Goal: Transaction & Acquisition: Download file/media

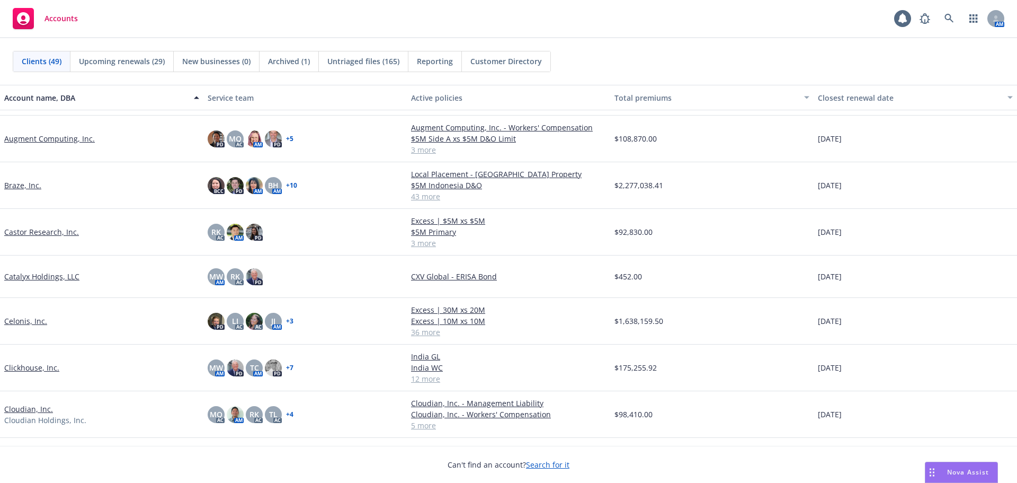
scroll to position [212, 0]
click at [47, 367] on link "Clickhouse, Inc." at bounding box center [31, 366] width 55 height 11
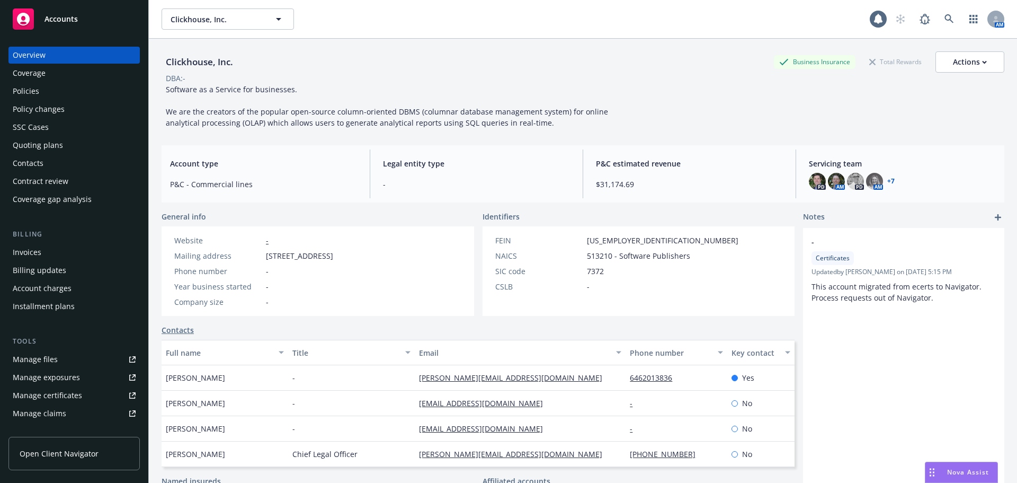
click at [887, 182] on link "+ 7" at bounding box center [890, 181] width 7 height 6
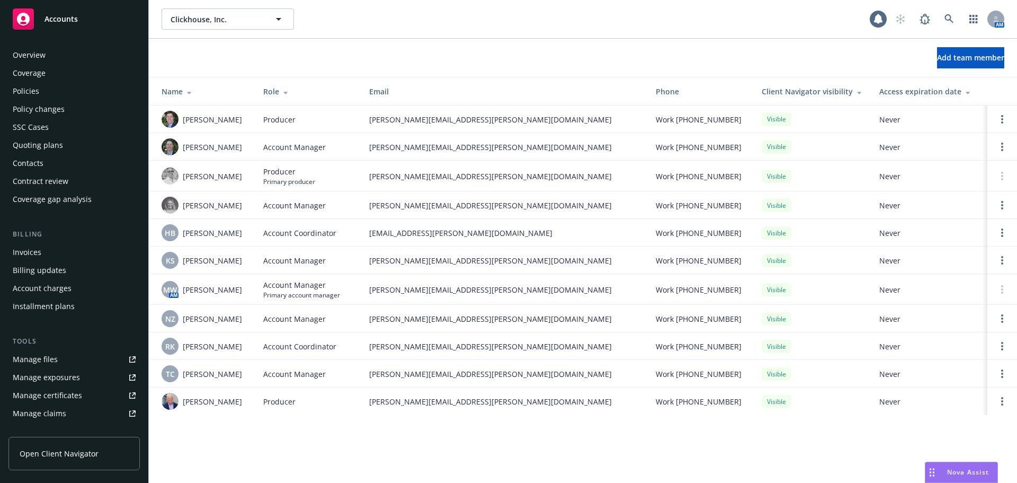
click at [62, 85] on div "Policies" at bounding box center [74, 91] width 123 height 17
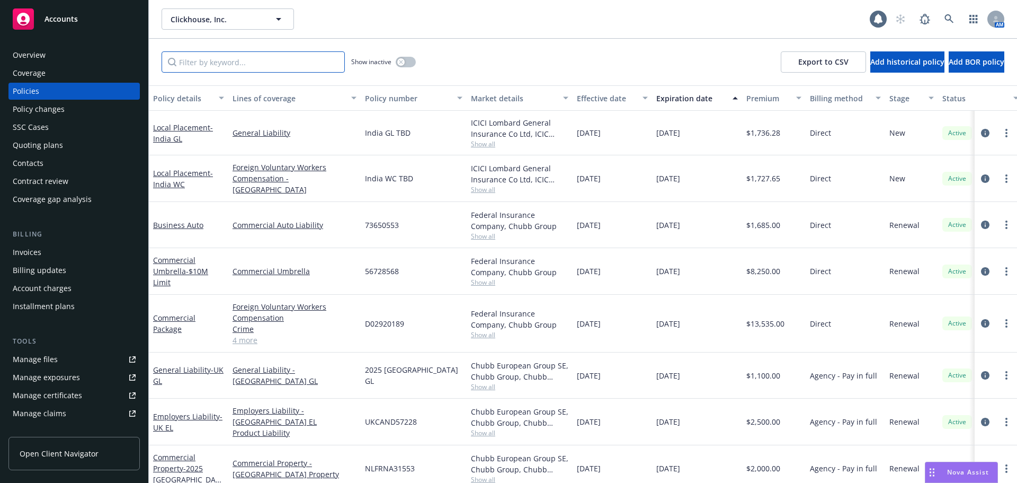
click at [261, 67] on input "Filter by keyword..." at bounding box center [253, 61] width 183 height 21
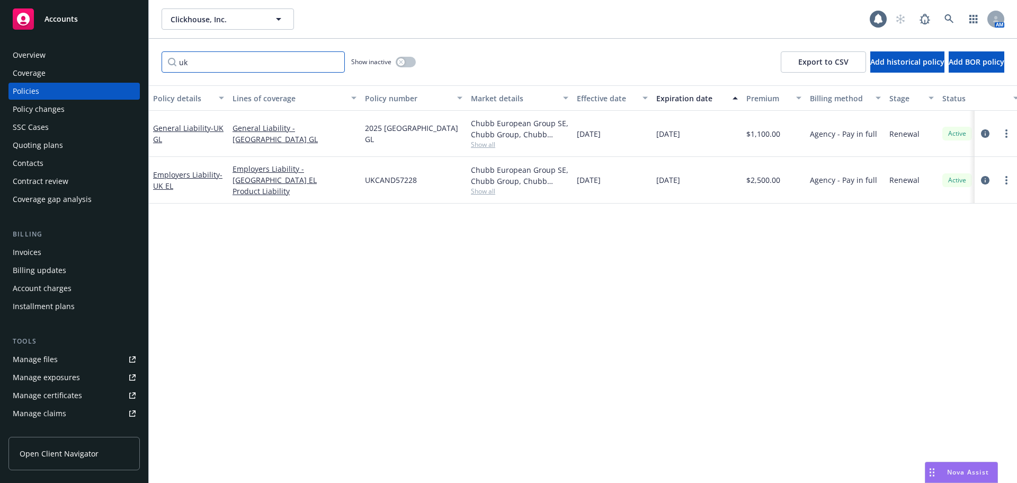
type input "uk"
click at [401, 60] on icon "button" at bounding box center [401, 62] width 4 height 4
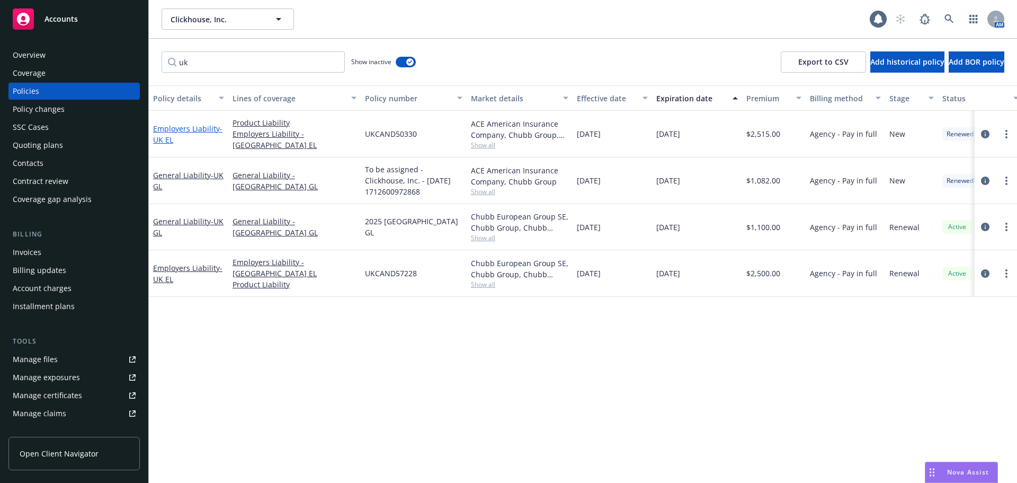
click at [174, 128] on link "Employers Liability - UK EL" at bounding box center [187, 133] width 69 height 21
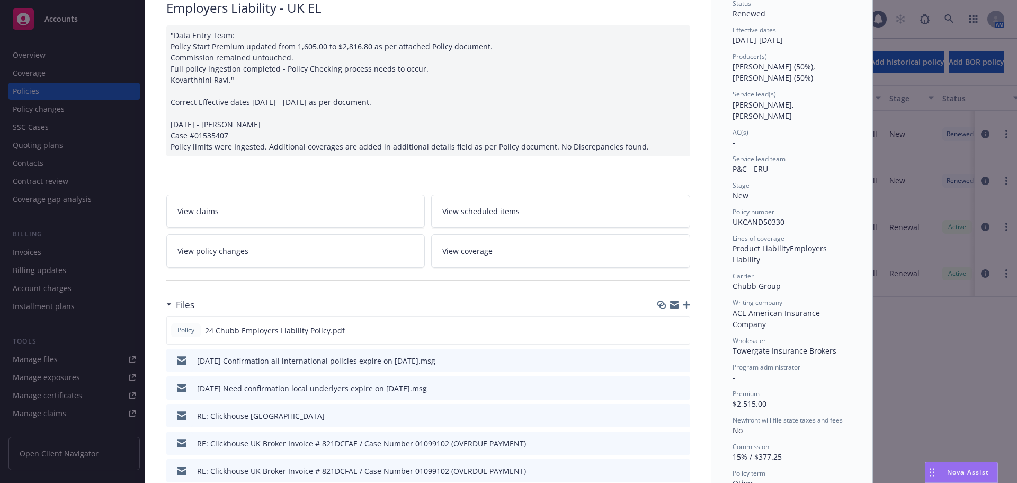
scroll to position [106, 0]
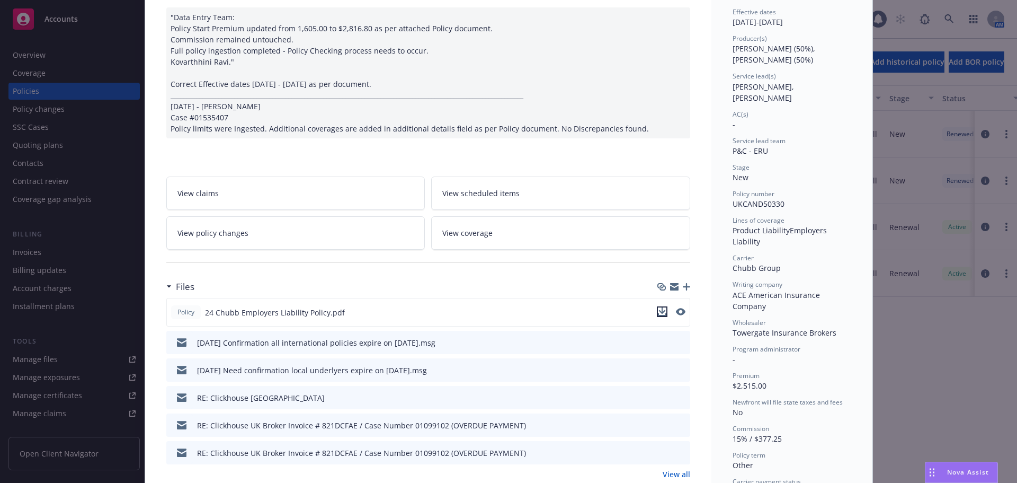
click at [658, 312] on icon "download file" at bounding box center [662, 311] width 8 height 8
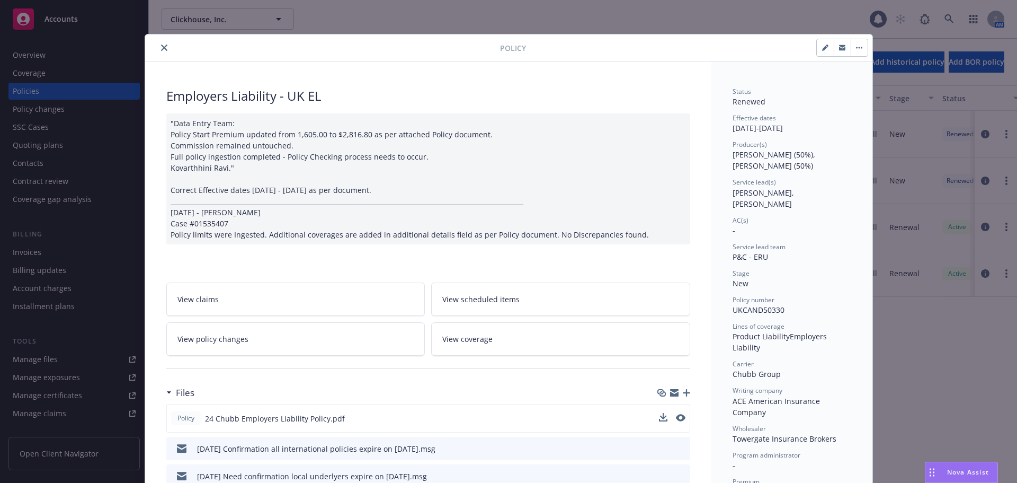
click at [161, 46] on icon "close" at bounding box center [164, 47] width 6 height 6
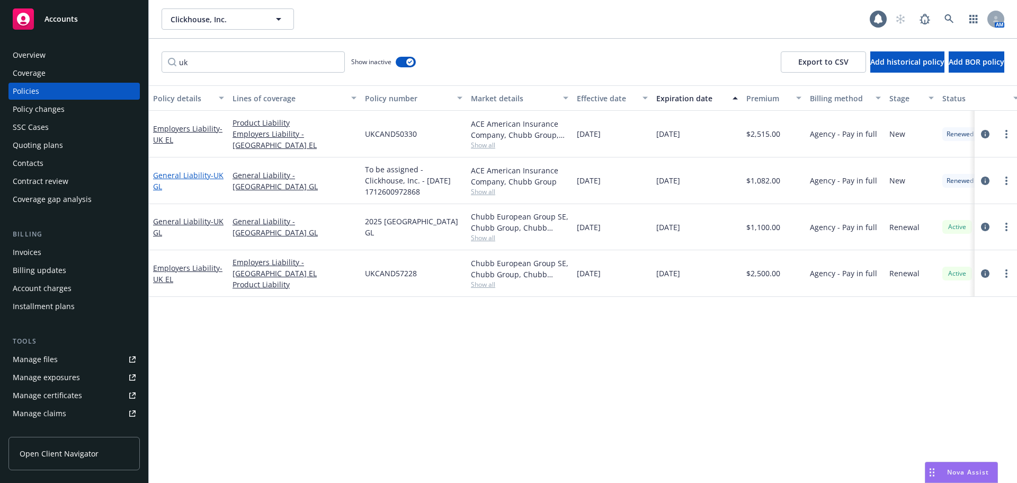
click at [172, 178] on link "General Liability - UK GL" at bounding box center [188, 180] width 70 height 21
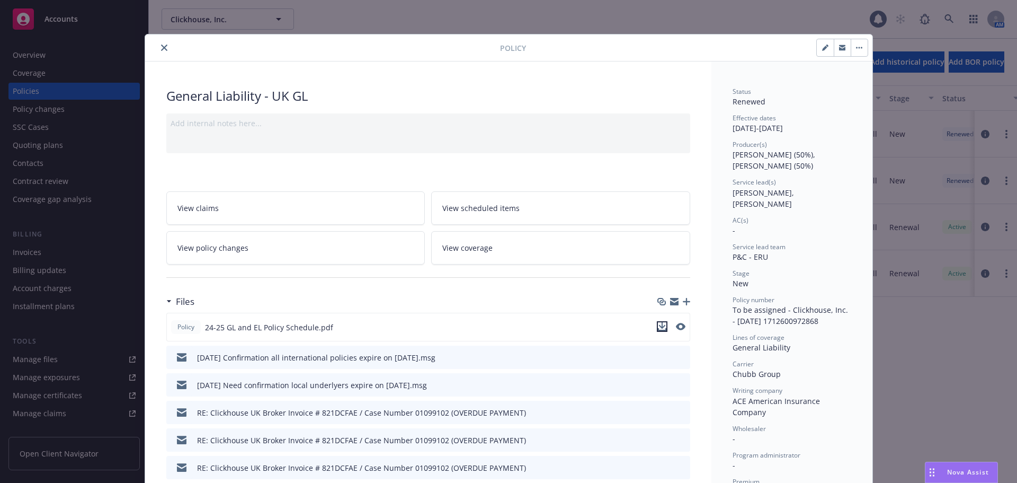
click at [658, 327] on icon "download file" at bounding box center [662, 326] width 8 height 8
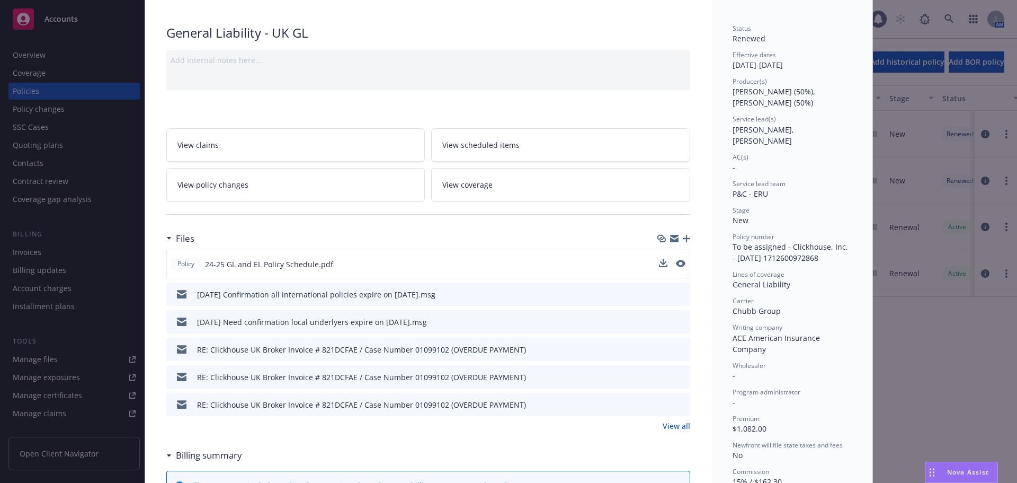
scroll to position [159, 0]
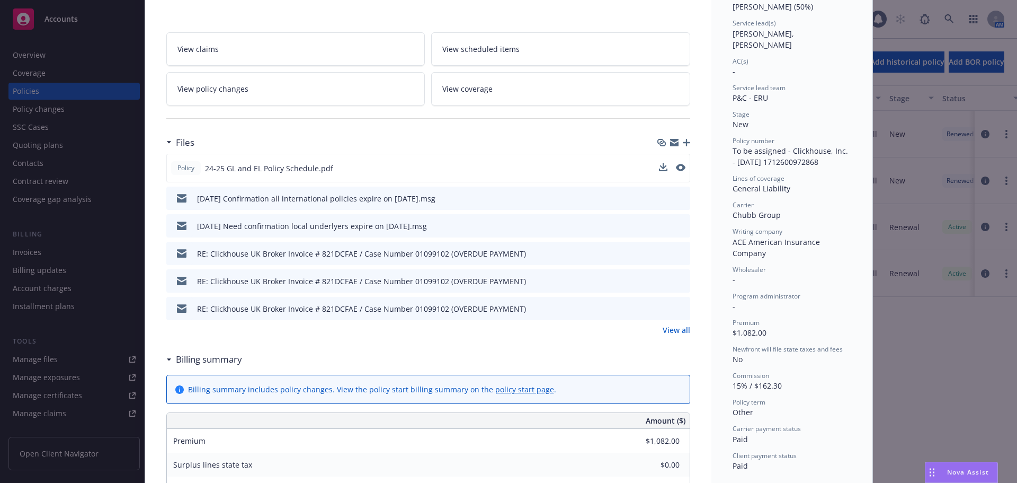
click at [670, 332] on link "View all" at bounding box center [677, 329] width 28 height 11
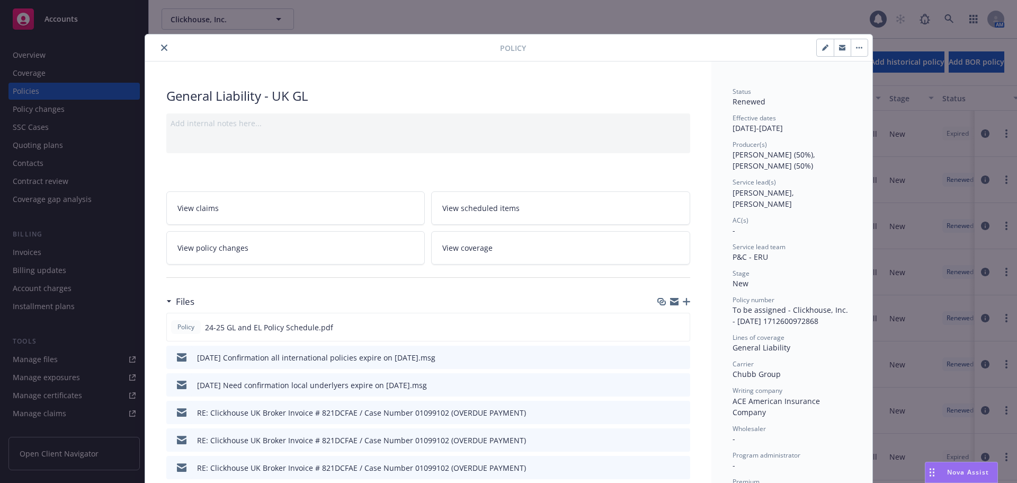
click at [161, 47] on icon "close" at bounding box center [164, 47] width 6 height 6
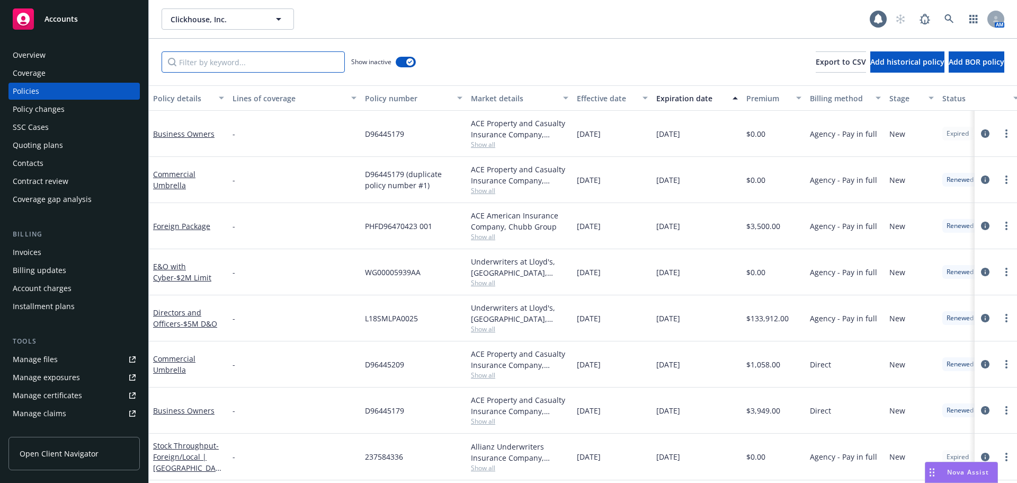
click at [288, 62] on input "Filter by keyword..." at bounding box center [253, 61] width 183 height 21
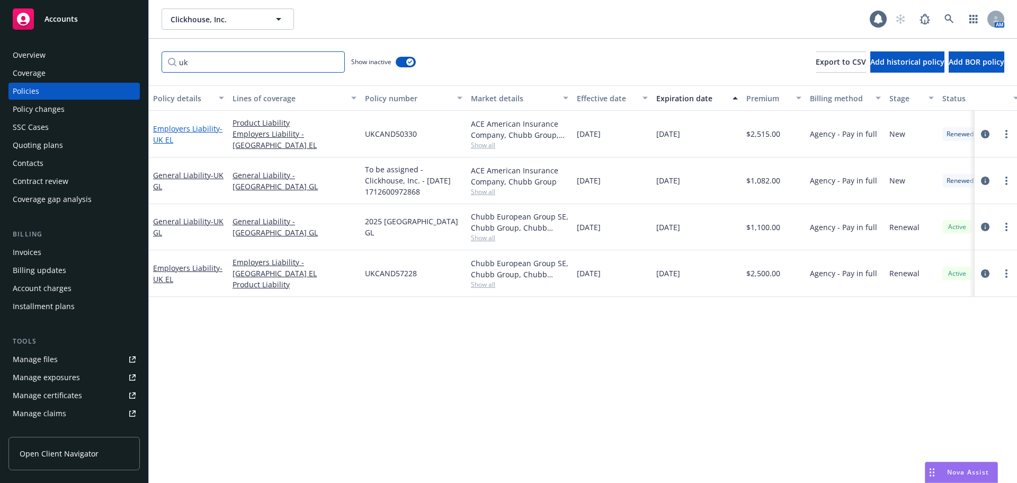
type input "uk"
click at [186, 131] on link "Employers Liability - UK EL" at bounding box center [187, 133] width 69 height 21
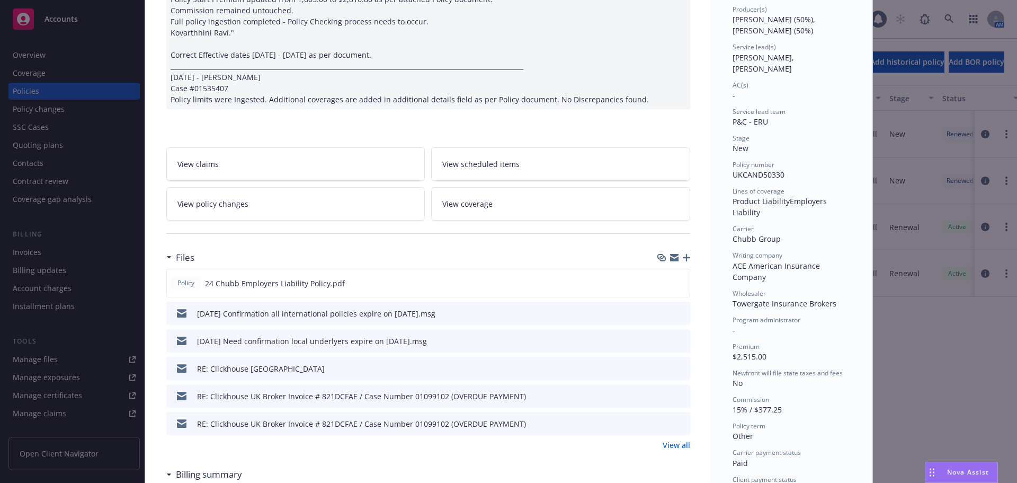
scroll to position [159, 0]
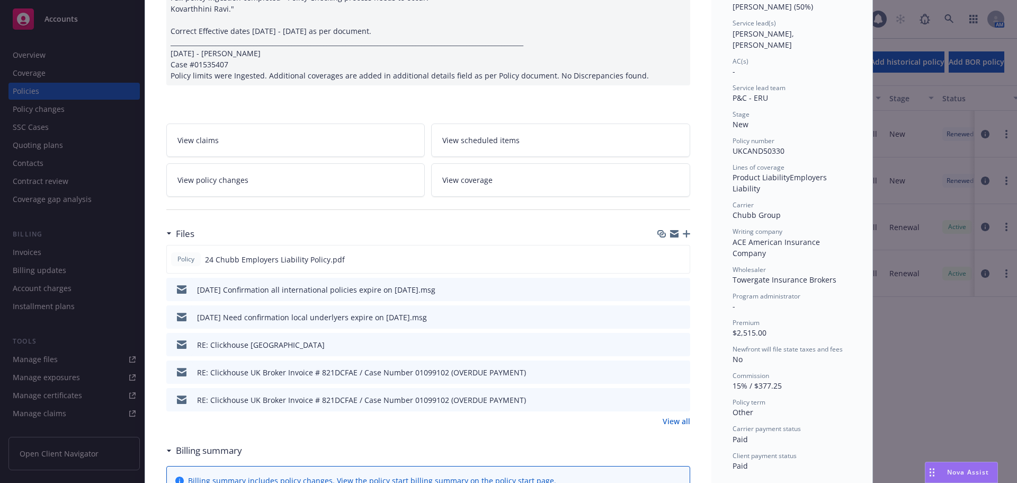
click at [682, 423] on link "View all" at bounding box center [677, 420] width 28 height 11
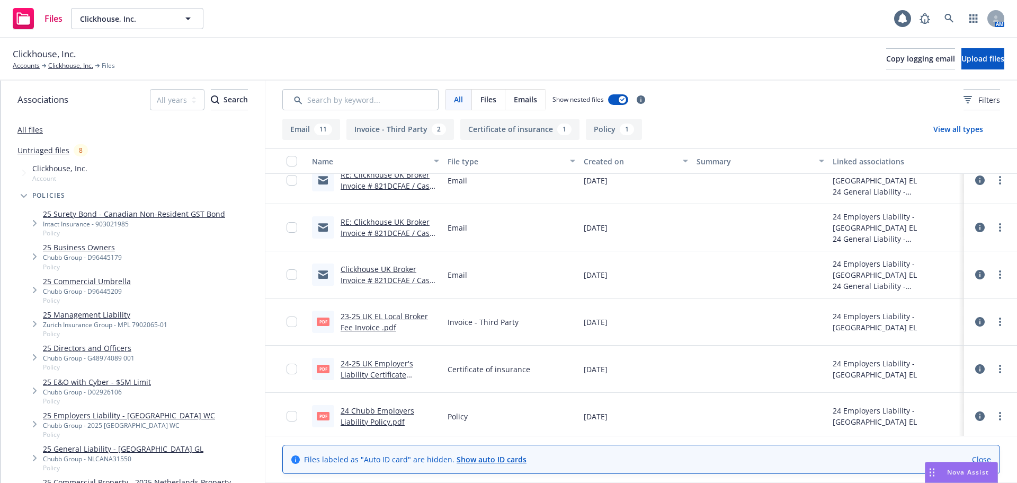
scroll to position [441, 0]
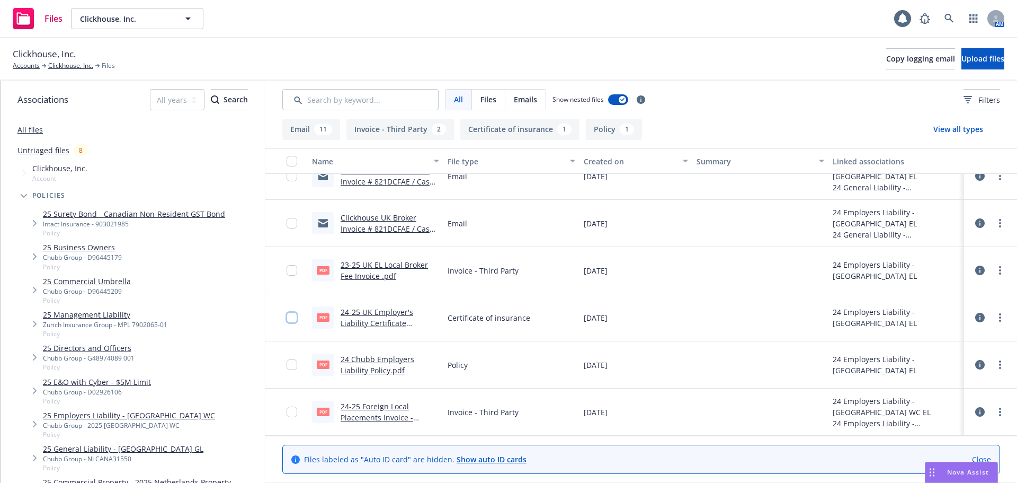
click at [294, 315] on input "checkbox" at bounding box center [292, 317] width 11 height 11
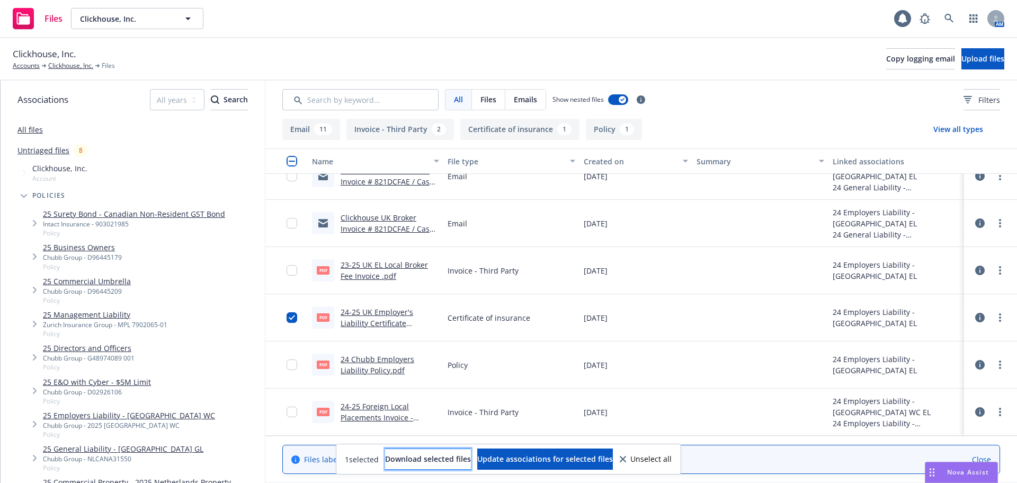
click at [449, 460] on span "Download selected files" at bounding box center [428, 458] width 86 height 10
click at [82, 65] on link "Clickhouse, Inc." at bounding box center [70, 66] width 45 height 10
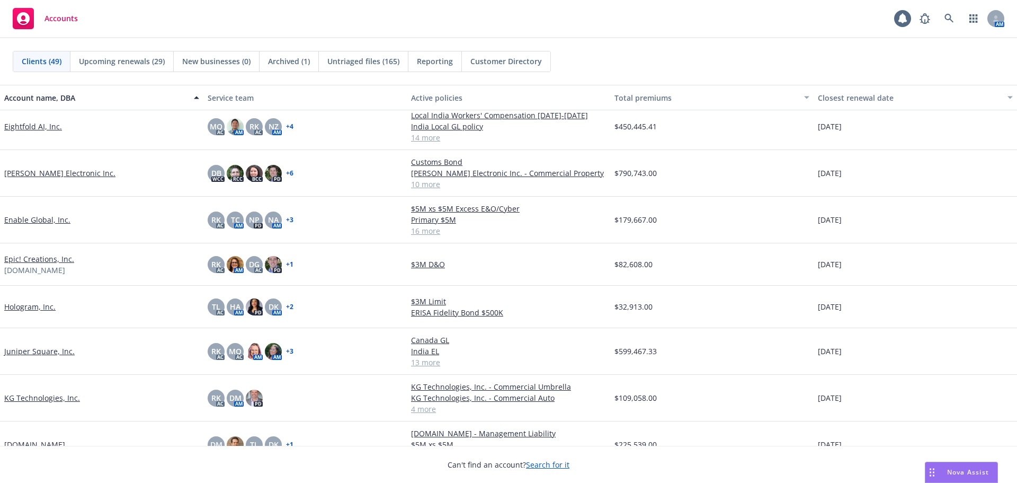
scroll to position [742, 0]
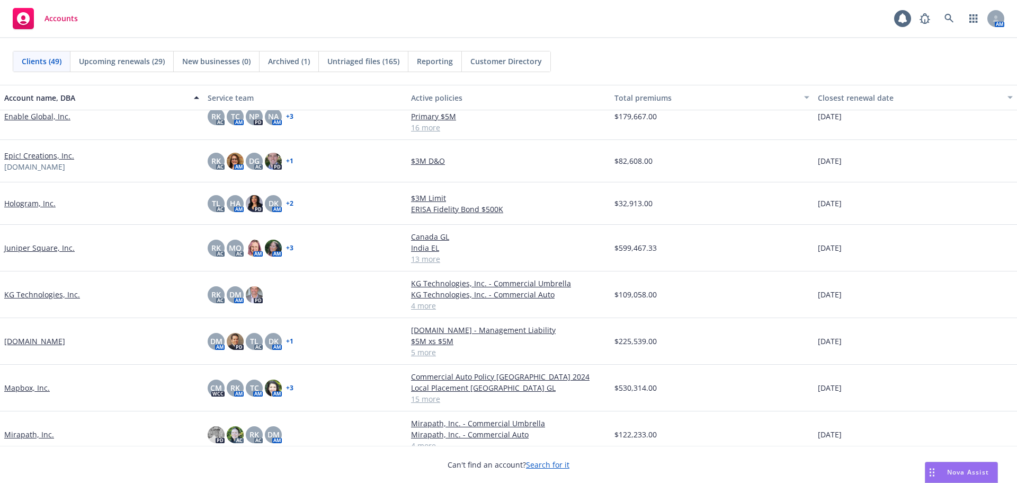
click at [38, 203] on link "Hologram, Inc." at bounding box center [29, 203] width 51 height 11
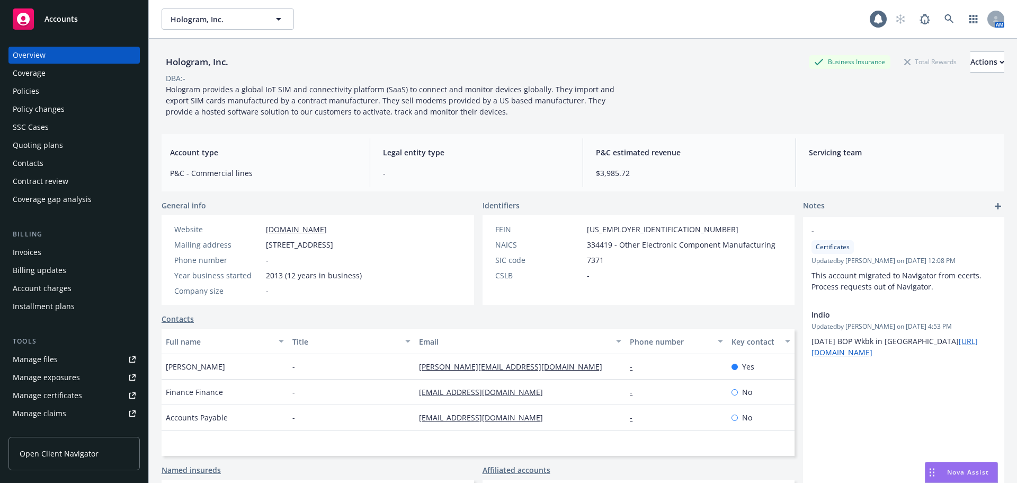
click at [77, 94] on div "Policies" at bounding box center [74, 91] width 123 height 17
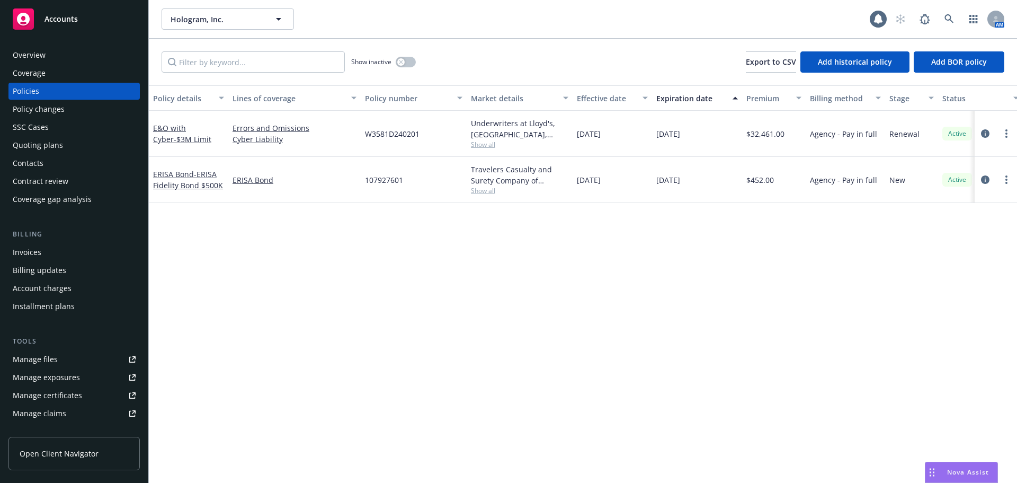
click at [96, 30] on link "Accounts" at bounding box center [73, 19] width 131 height 30
